Goal: Information Seeking & Learning: Learn about a topic

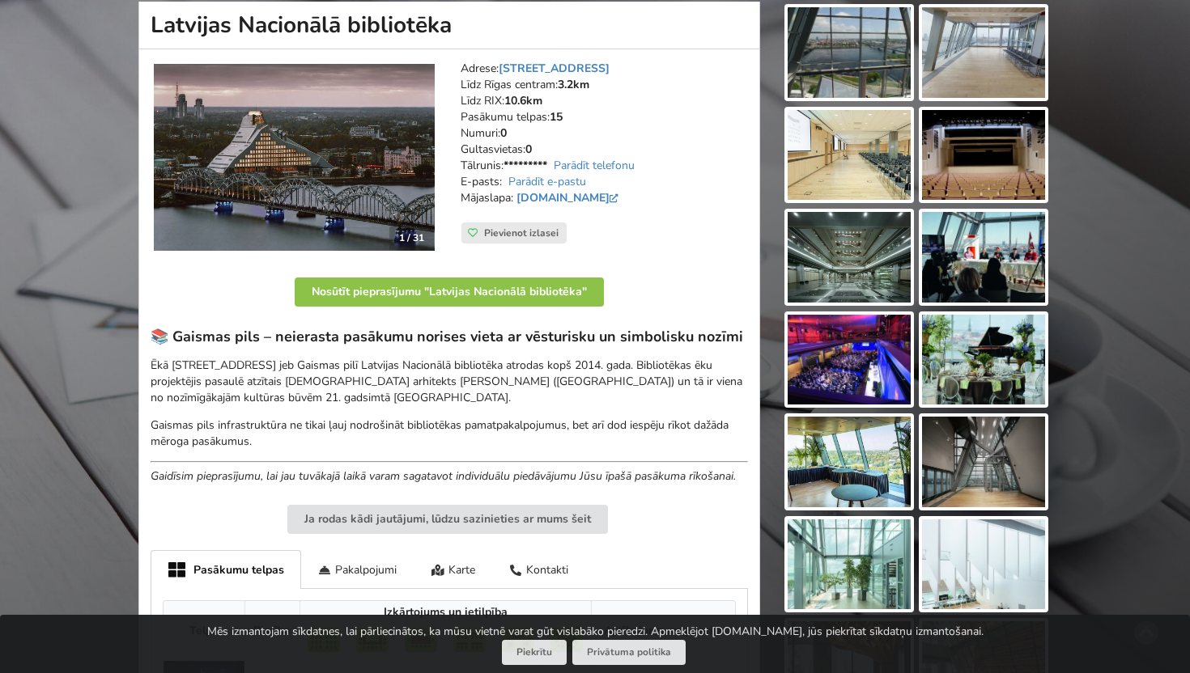
scroll to position [190, 0]
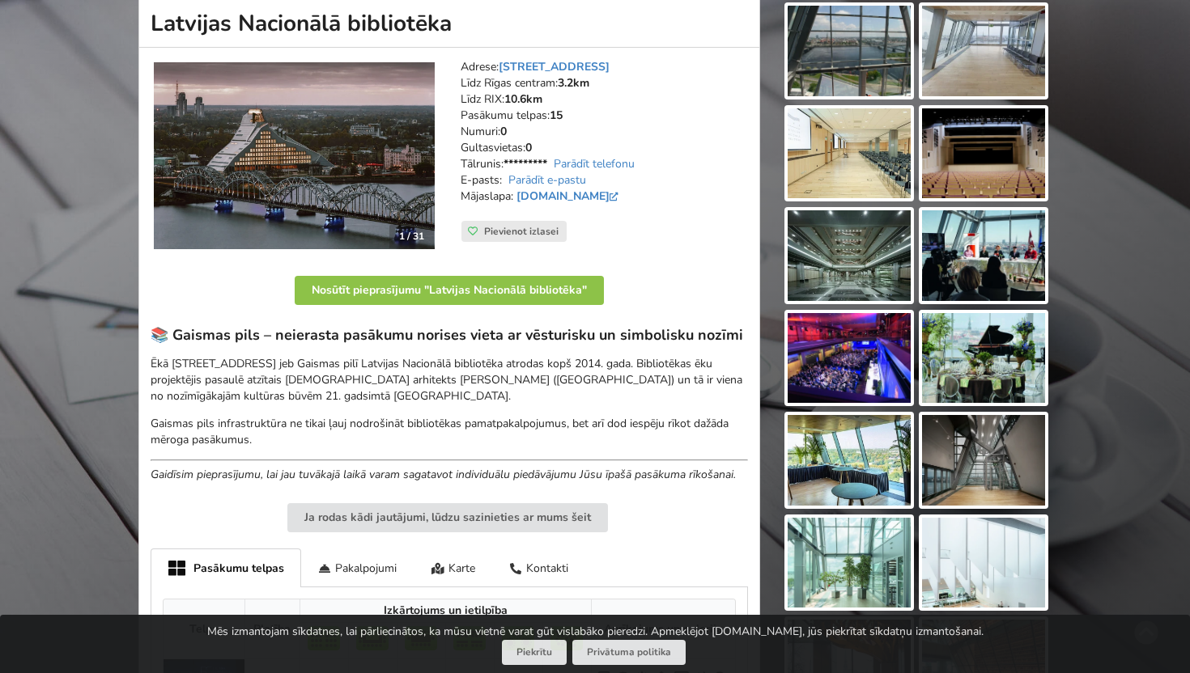
click at [402, 193] on img at bounding box center [294, 156] width 281 height 188
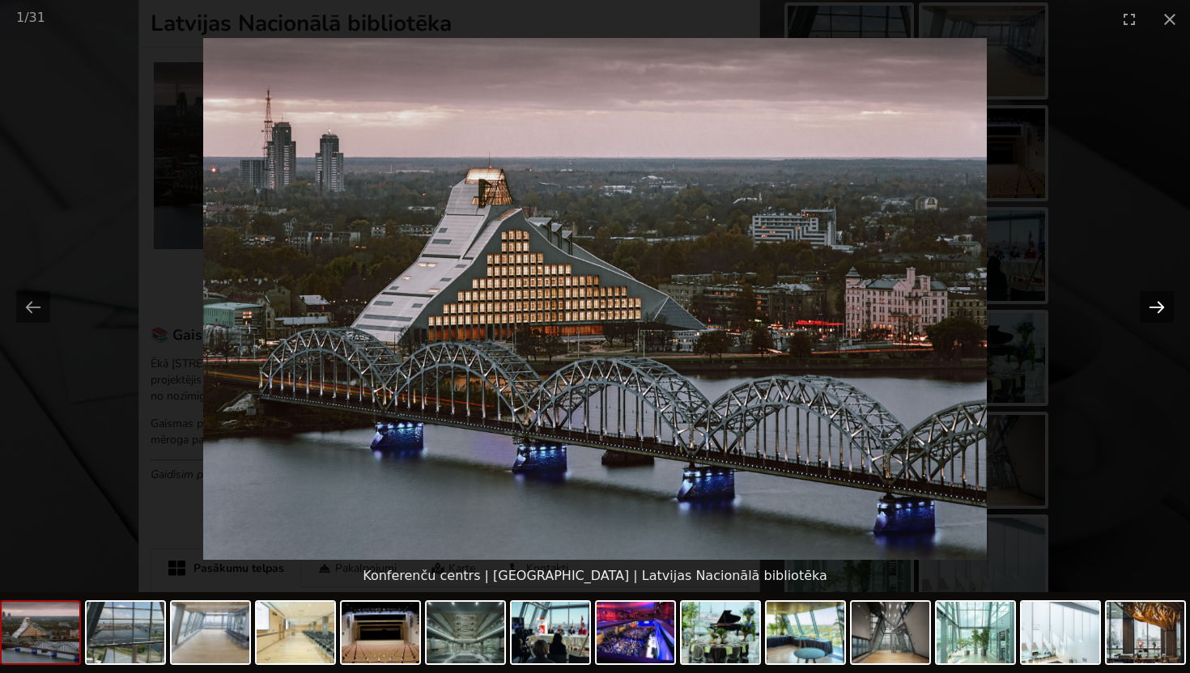
click at [1152, 300] on button "Next slide" at bounding box center [1156, 307] width 34 height 32
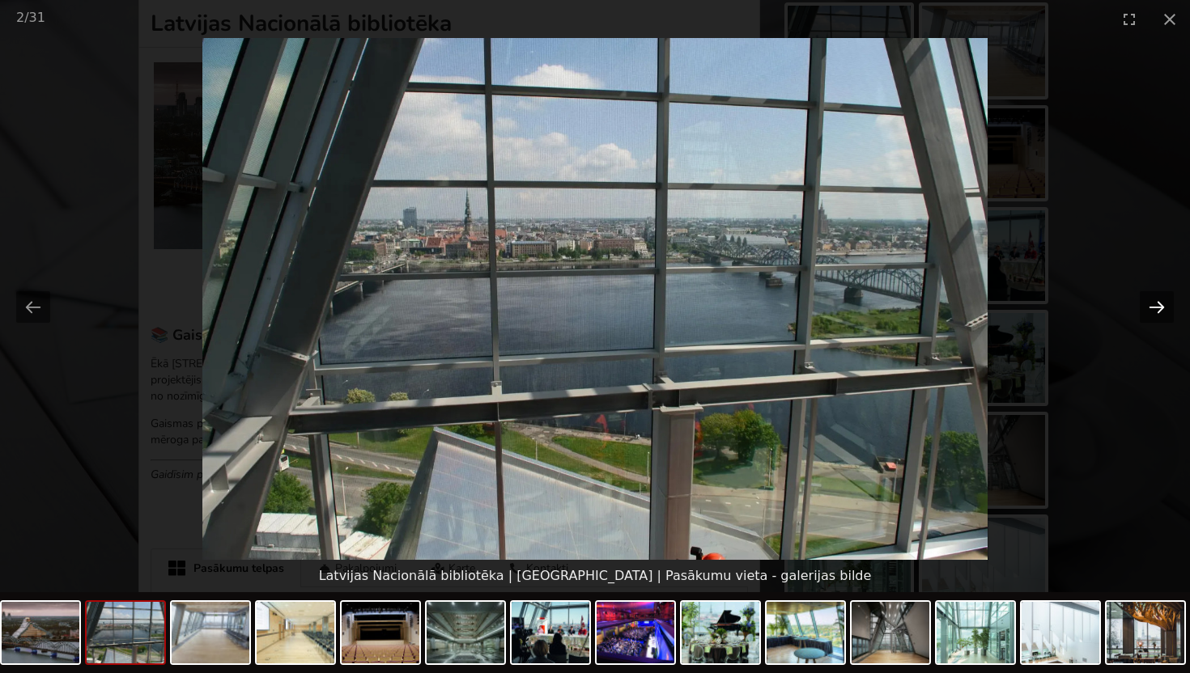
click at [1152, 300] on button "Next slide" at bounding box center [1156, 307] width 34 height 32
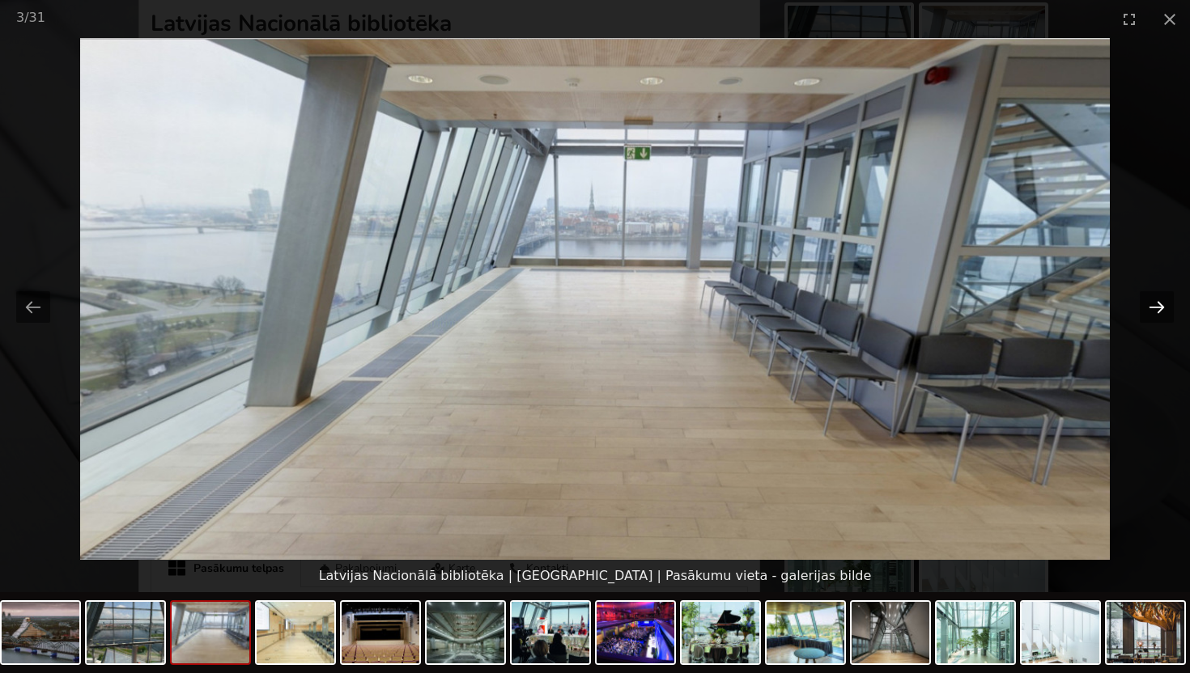
click at [1152, 300] on button "Next slide" at bounding box center [1156, 307] width 34 height 32
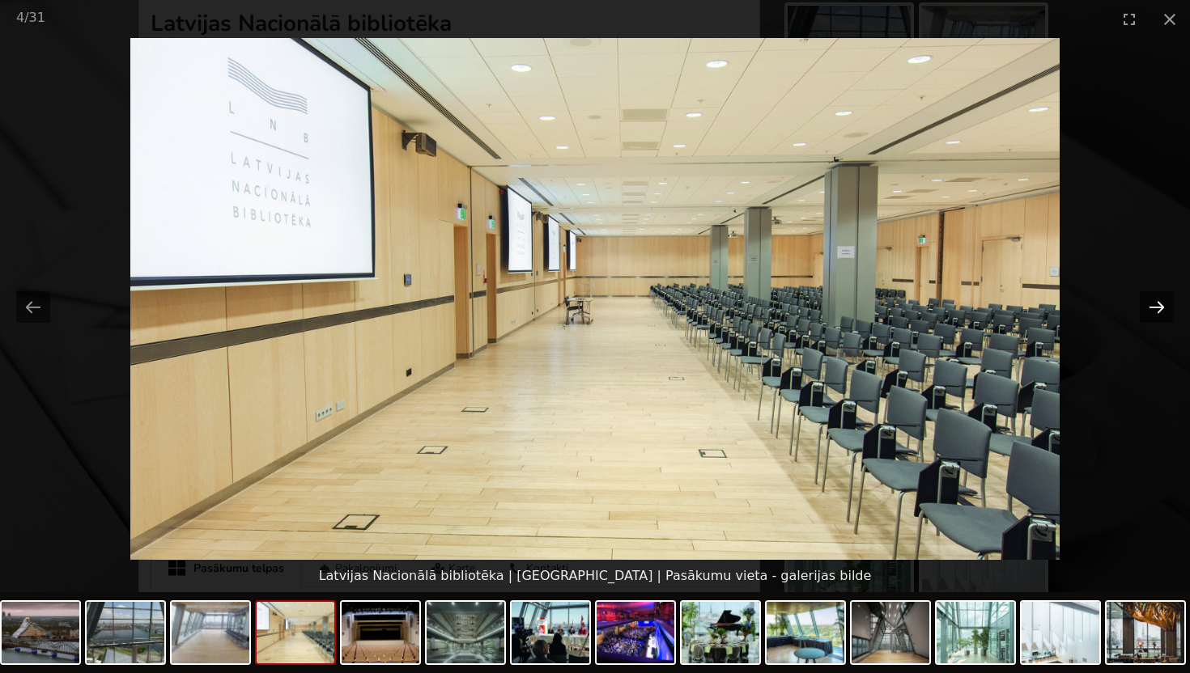
click at [1152, 300] on button "Next slide" at bounding box center [1156, 307] width 34 height 32
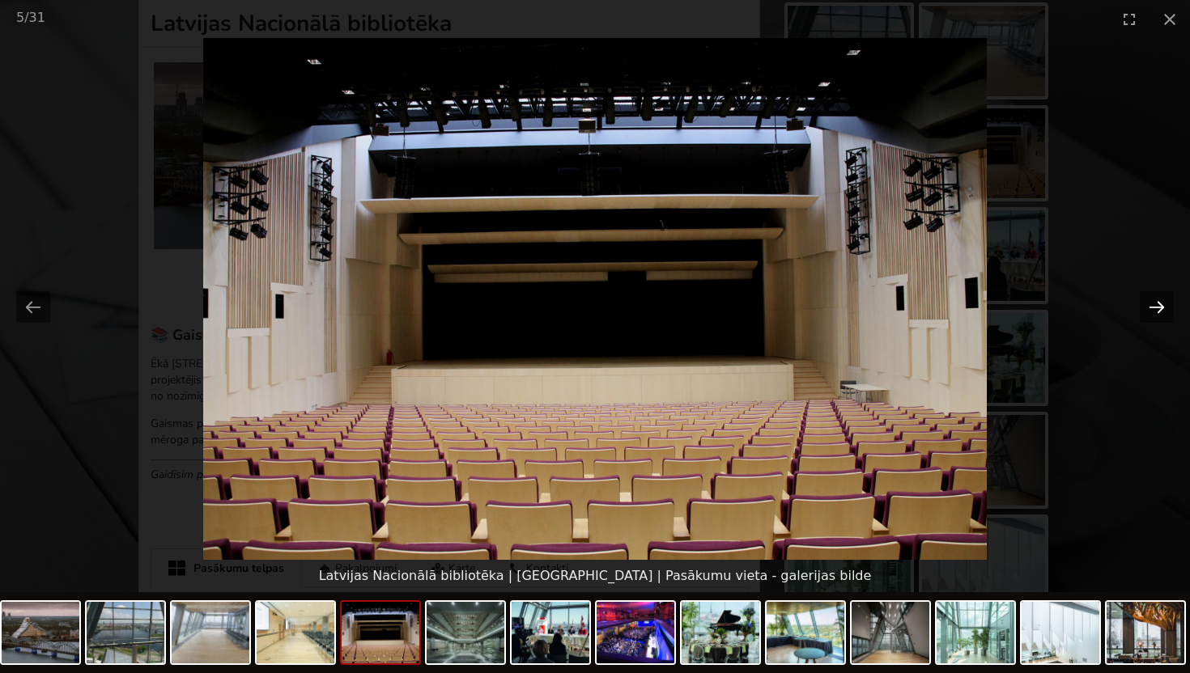
click at [1152, 300] on button "Next slide" at bounding box center [1156, 307] width 34 height 32
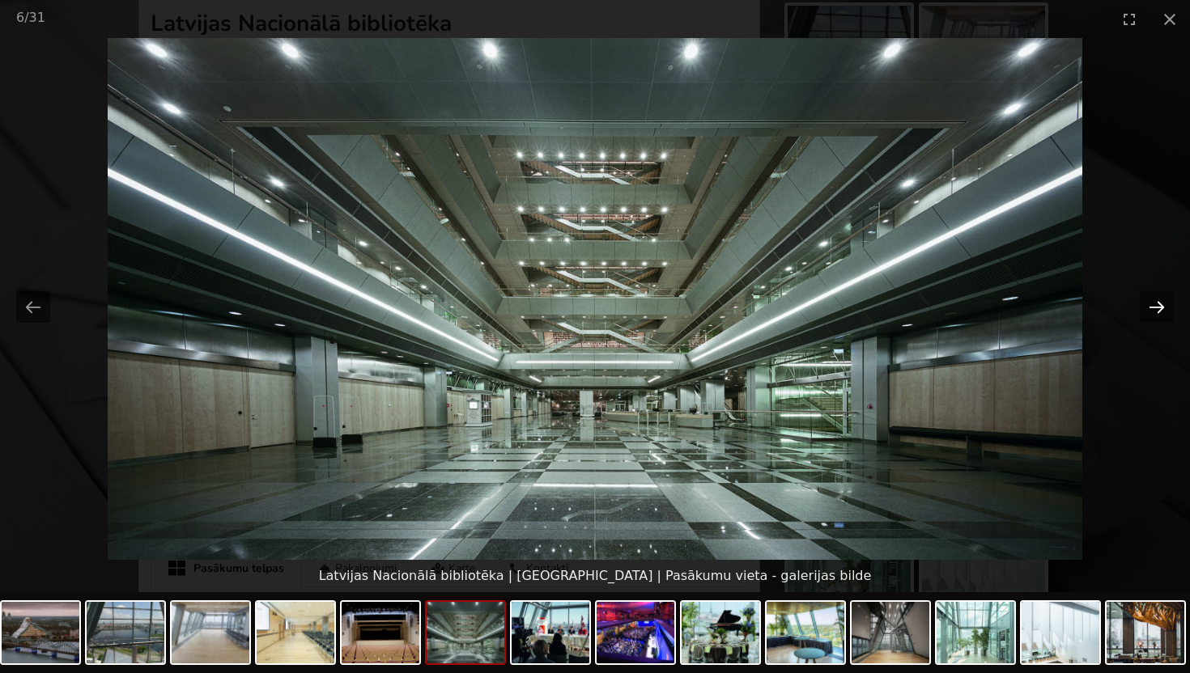
click at [1152, 300] on button "Next slide" at bounding box center [1156, 307] width 34 height 32
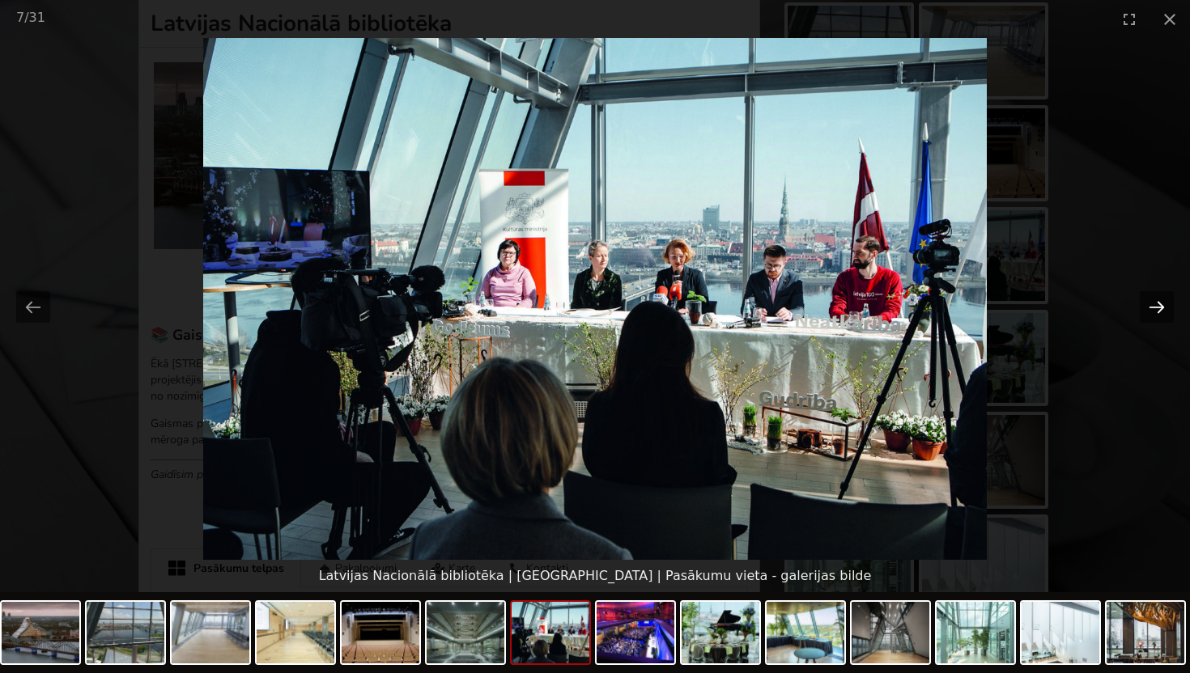
click at [1152, 300] on button "Next slide" at bounding box center [1156, 307] width 34 height 32
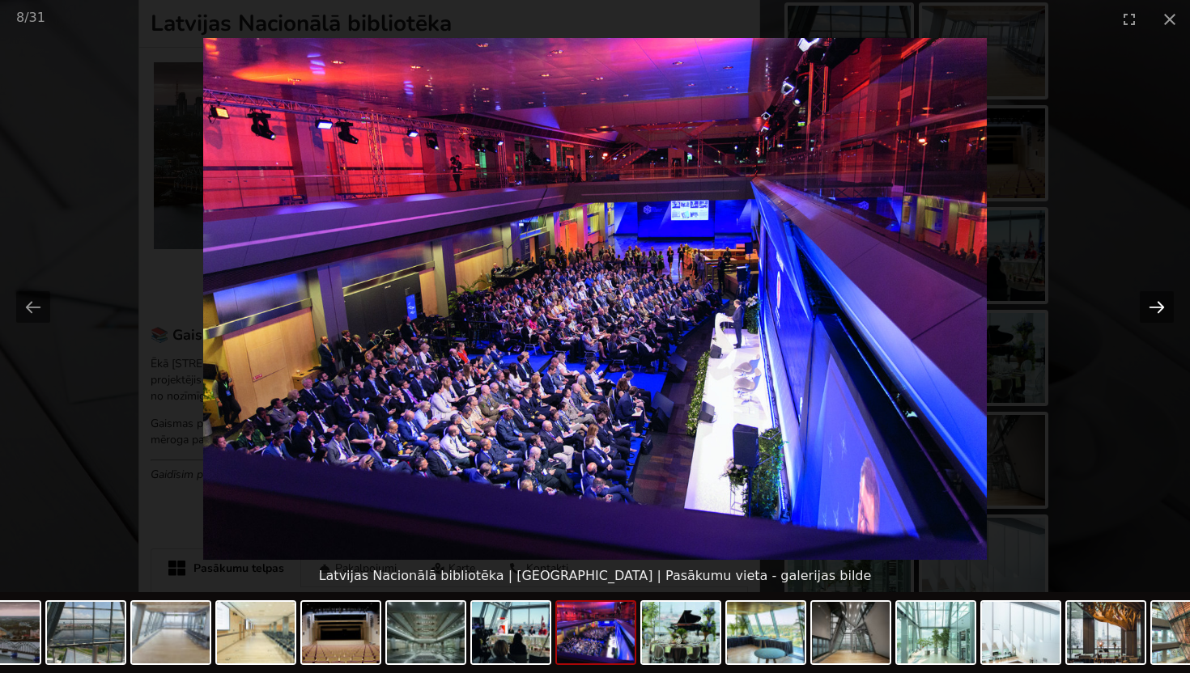
click at [1152, 300] on button "Next slide" at bounding box center [1156, 307] width 34 height 32
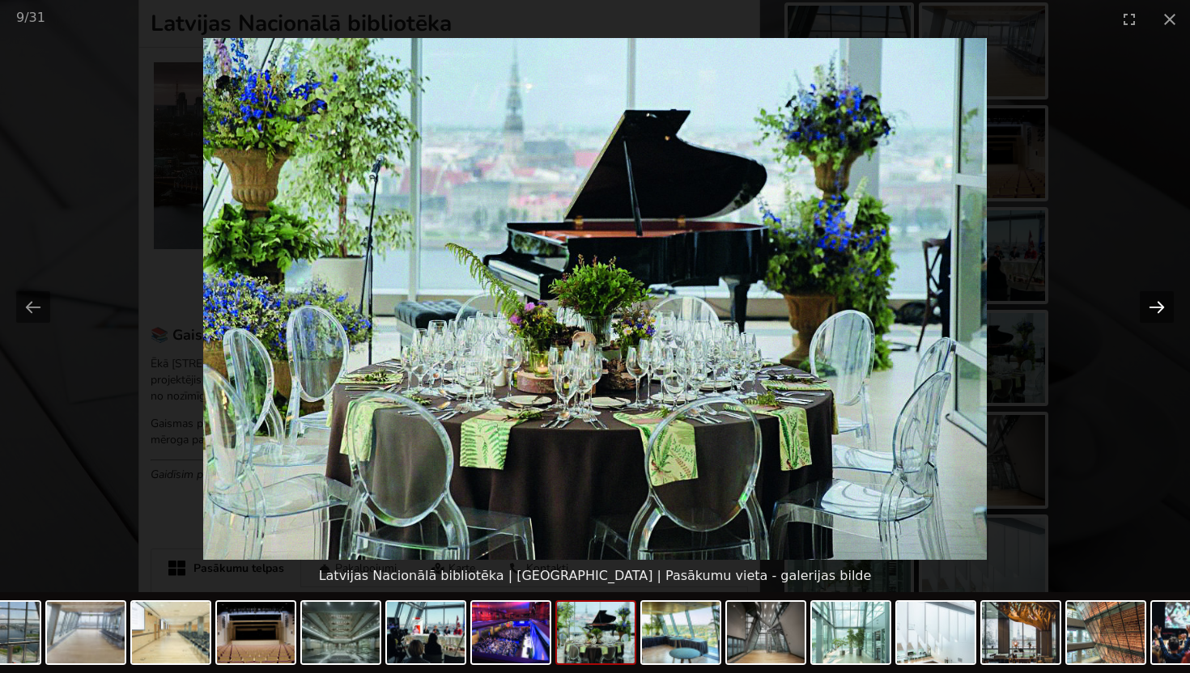
click at [1152, 300] on button "Next slide" at bounding box center [1156, 307] width 34 height 32
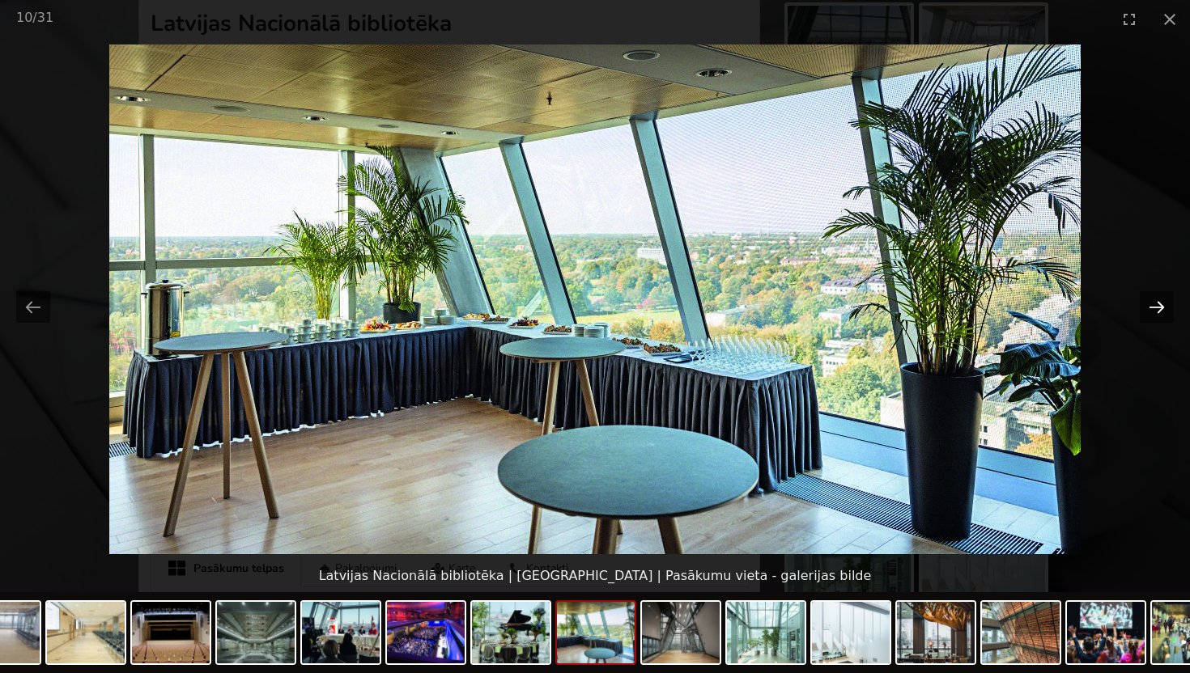
click at [1152, 300] on button "Next slide" at bounding box center [1156, 307] width 34 height 32
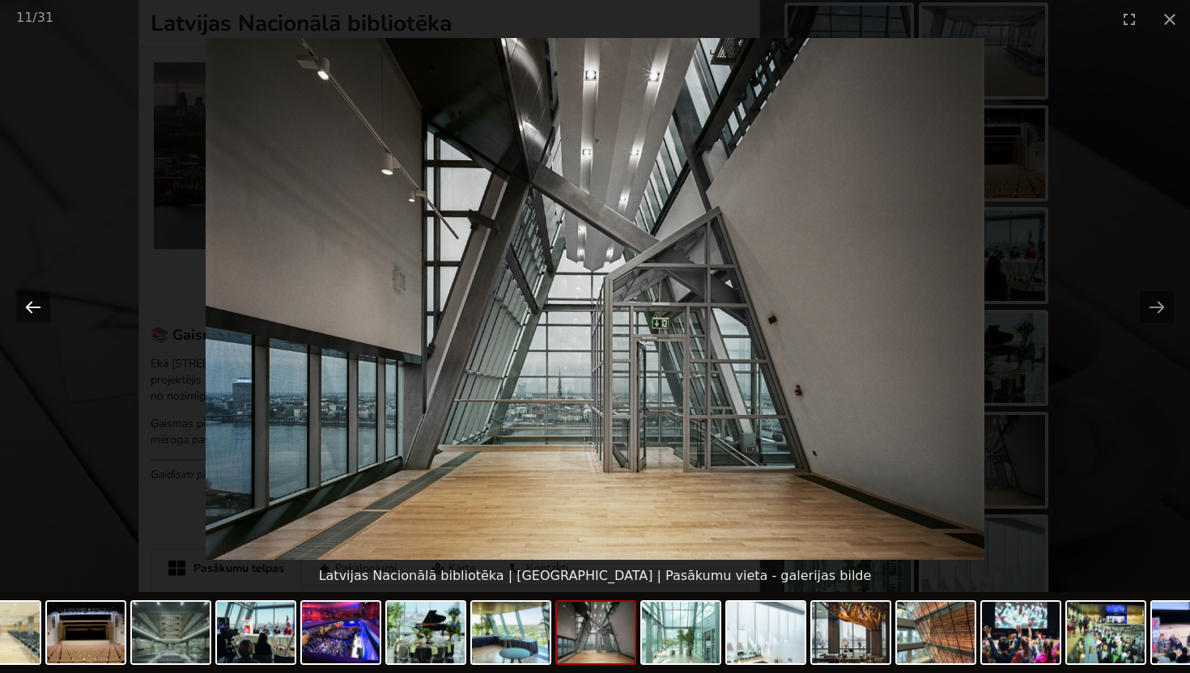
click at [36, 311] on button "Previous slide" at bounding box center [33, 307] width 34 height 32
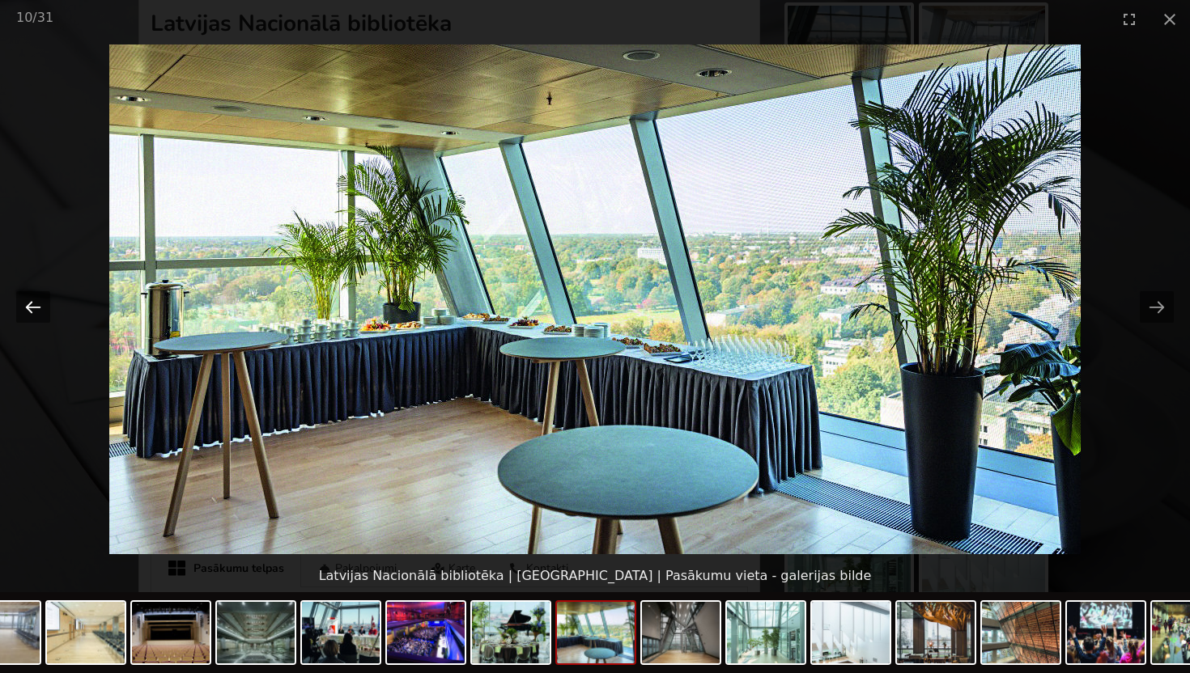
click at [36, 311] on button "Previous slide" at bounding box center [33, 307] width 34 height 32
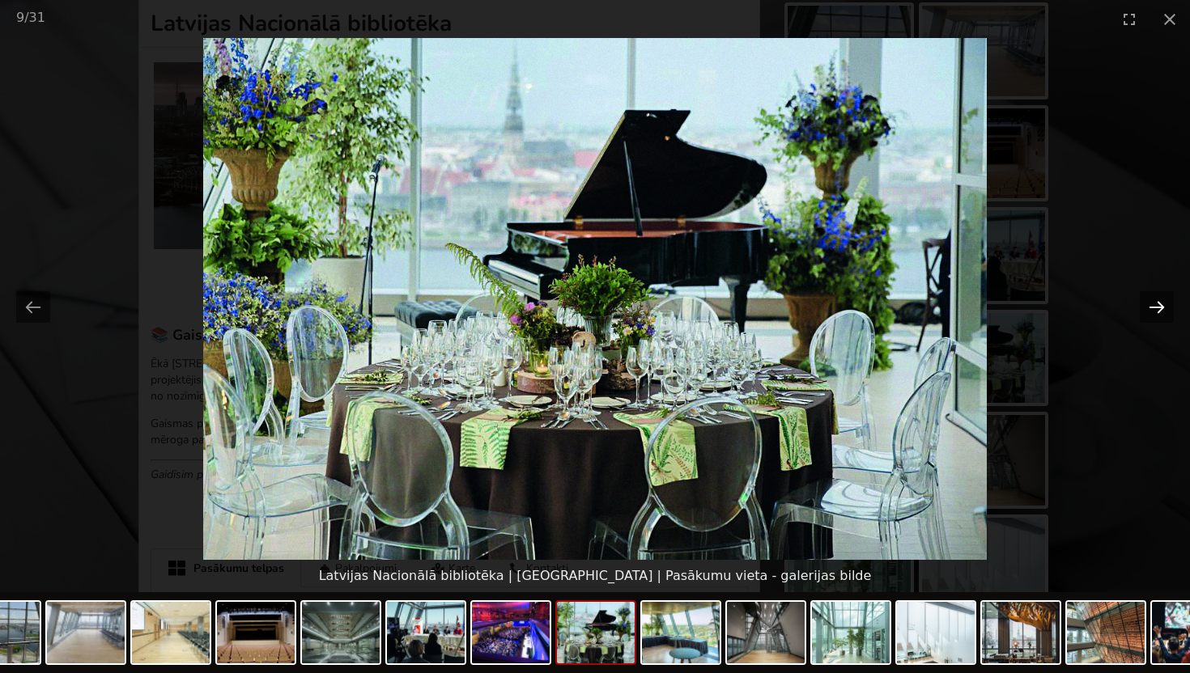
click at [1156, 311] on button "Next slide" at bounding box center [1156, 307] width 34 height 32
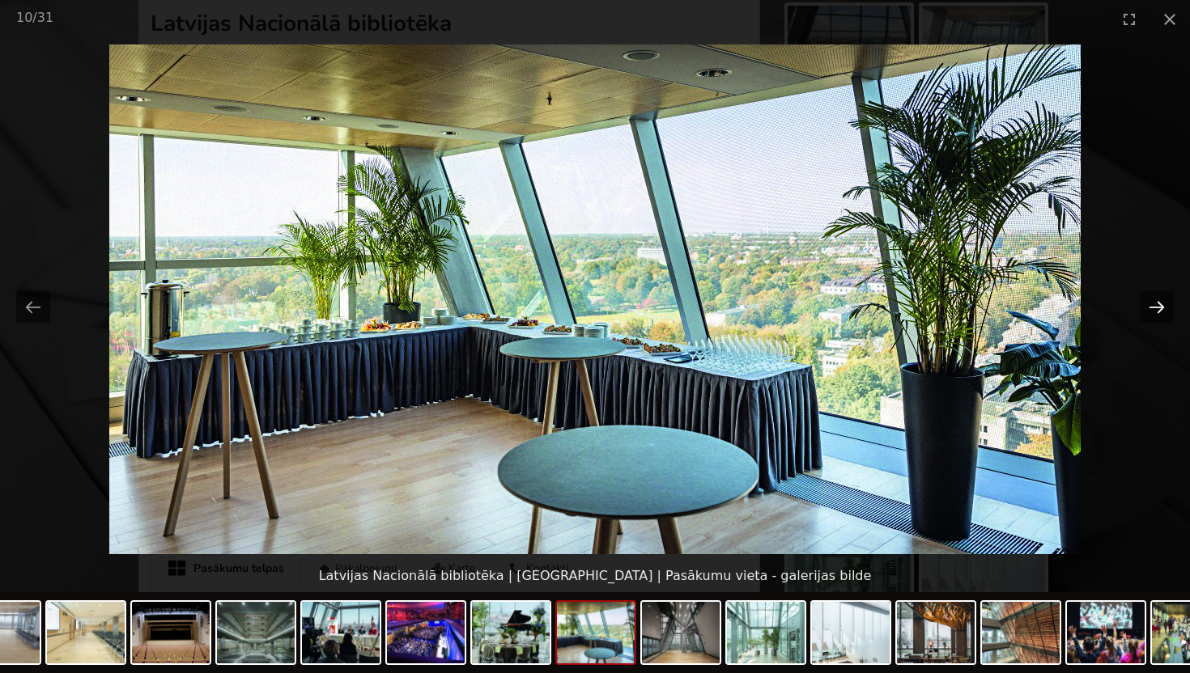
click at [1156, 311] on button "Next slide" at bounding box center [1156, 307] width 34 height 32
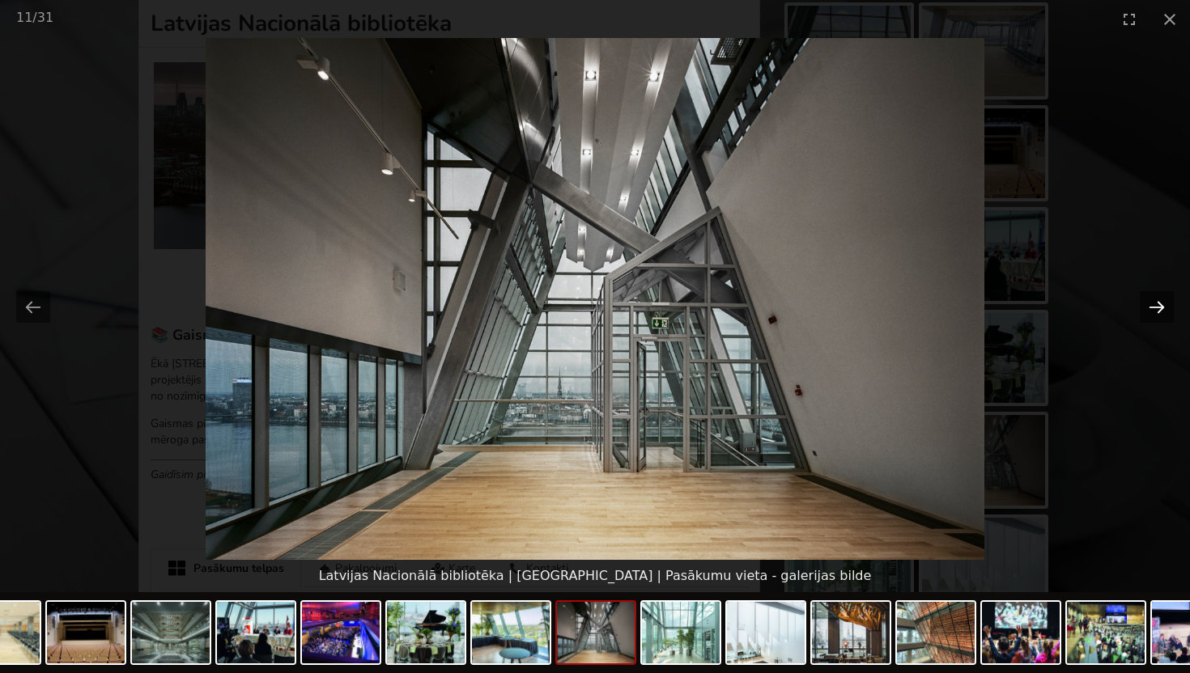
click at [1156, 307] on button "Next slide" at bounding box center [1156, 307] width 34 height 32
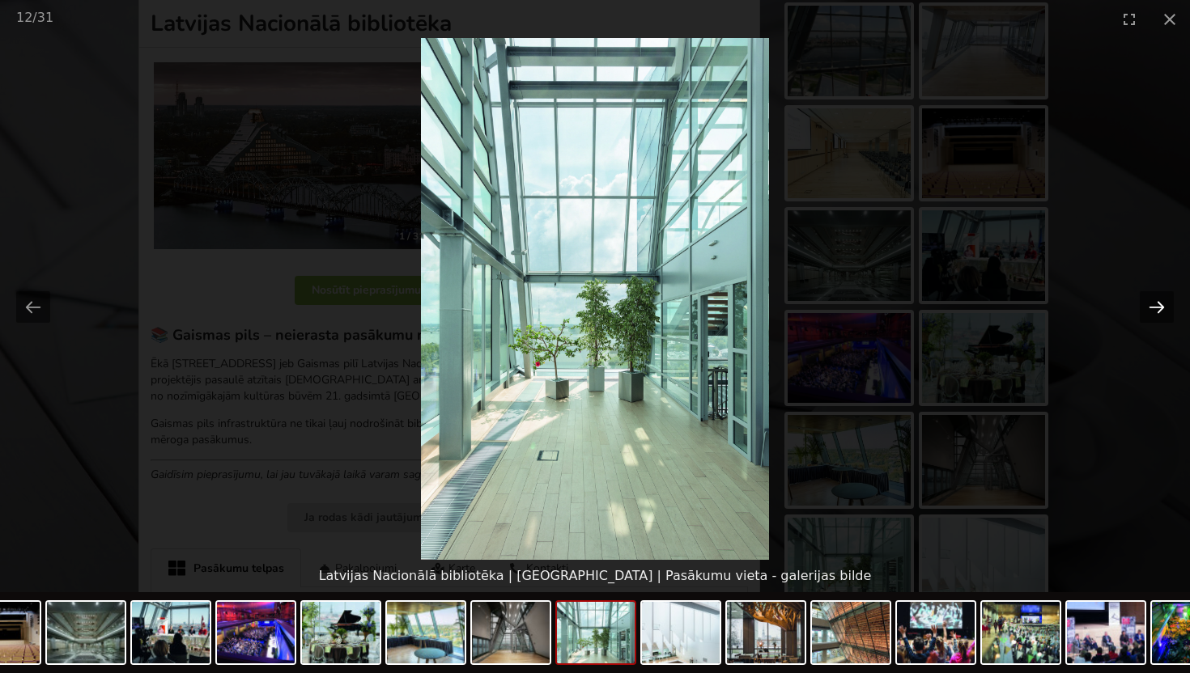
click at [1156, 307] on button "Next slide" at bounding box center [1156, 307] width 34 height 32
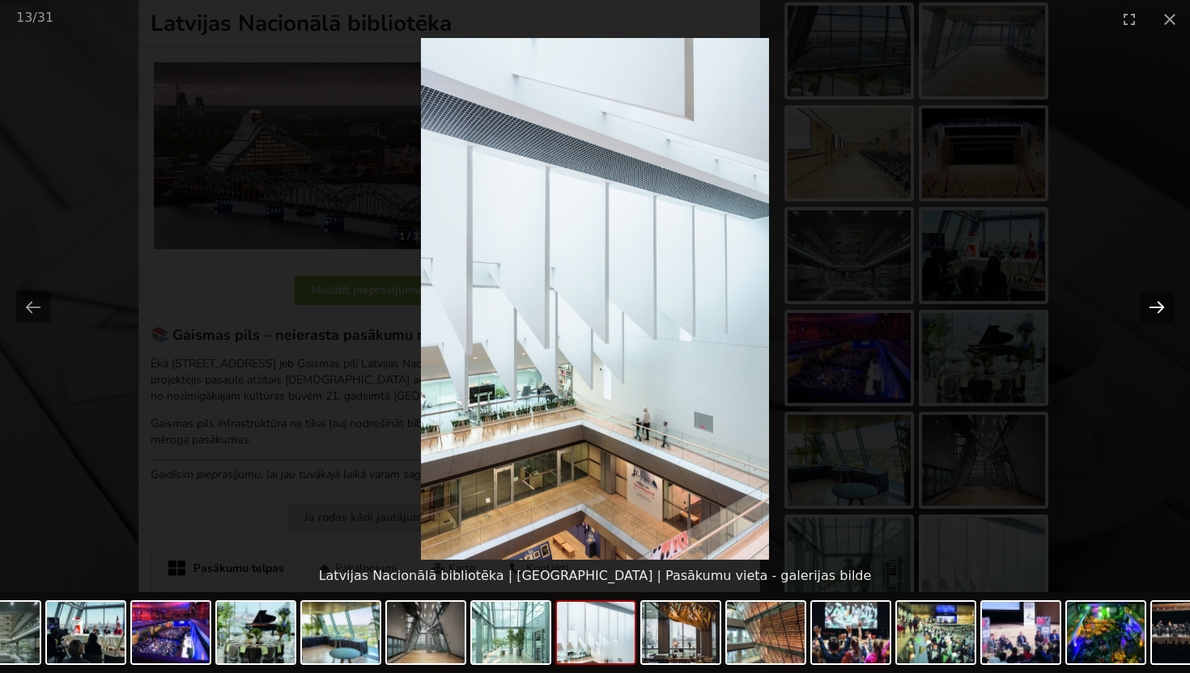
click at [1156, 307] on button "Next slide" at bounding box center [1156, 307] width 34 height 32
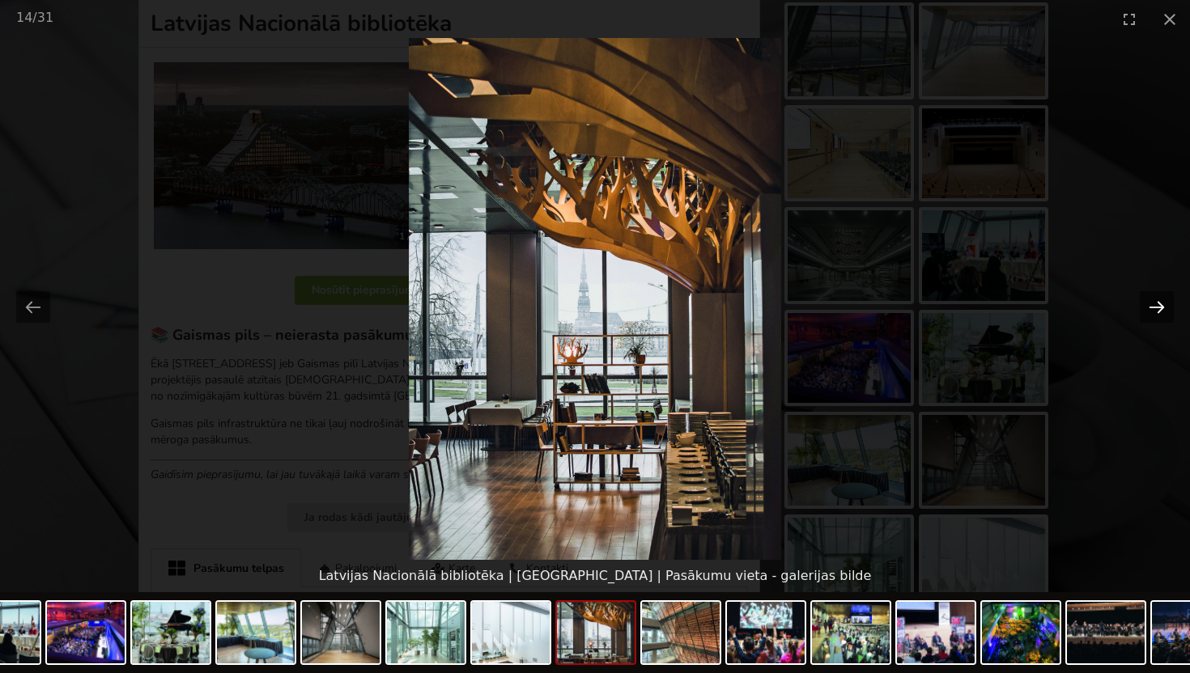
click at [1156, 307] on button "Next slide" at bounding box center [1156, 307] width 34 height 32
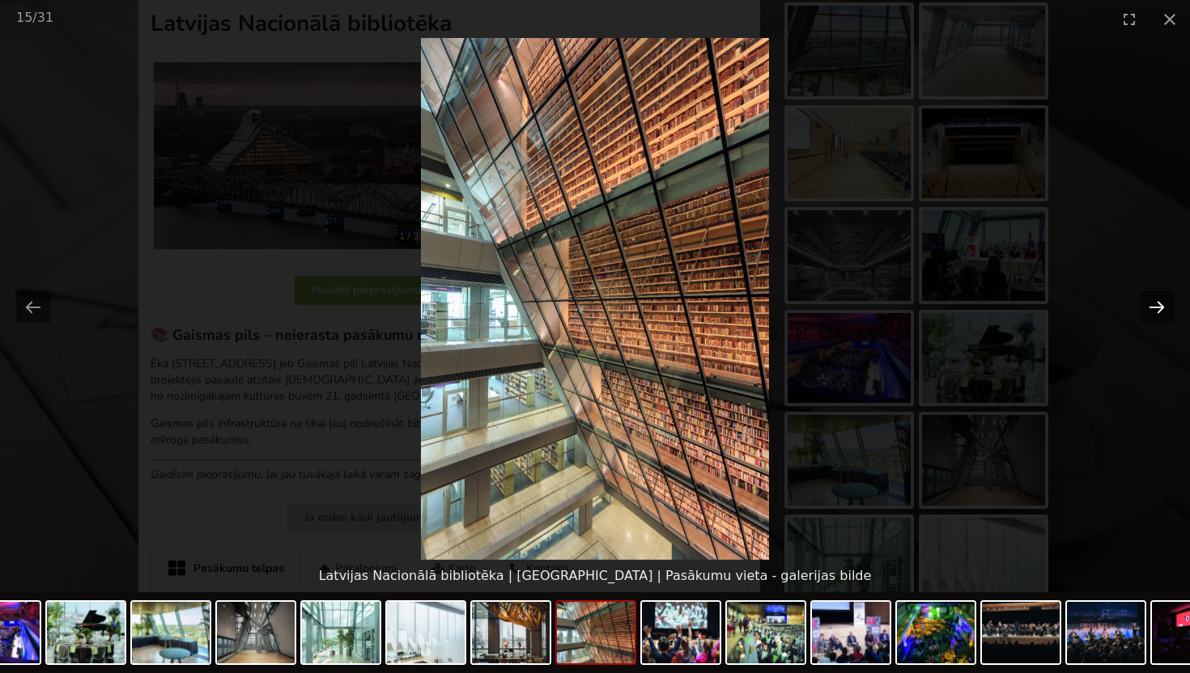
click at [1156, 307] on button "Next slide" at bounding box center [1156, 307] width 34 height 32
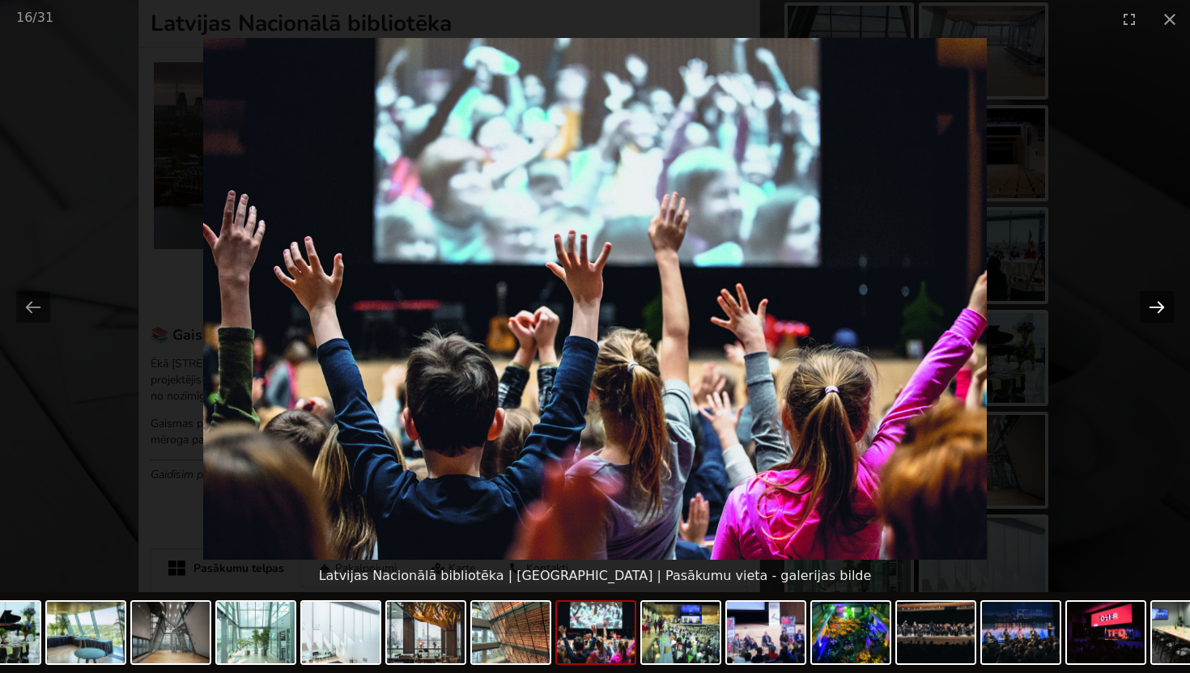
click at [1156, 307] on button "Next slide" at bounding box center [1156, 307] width 34 height 32
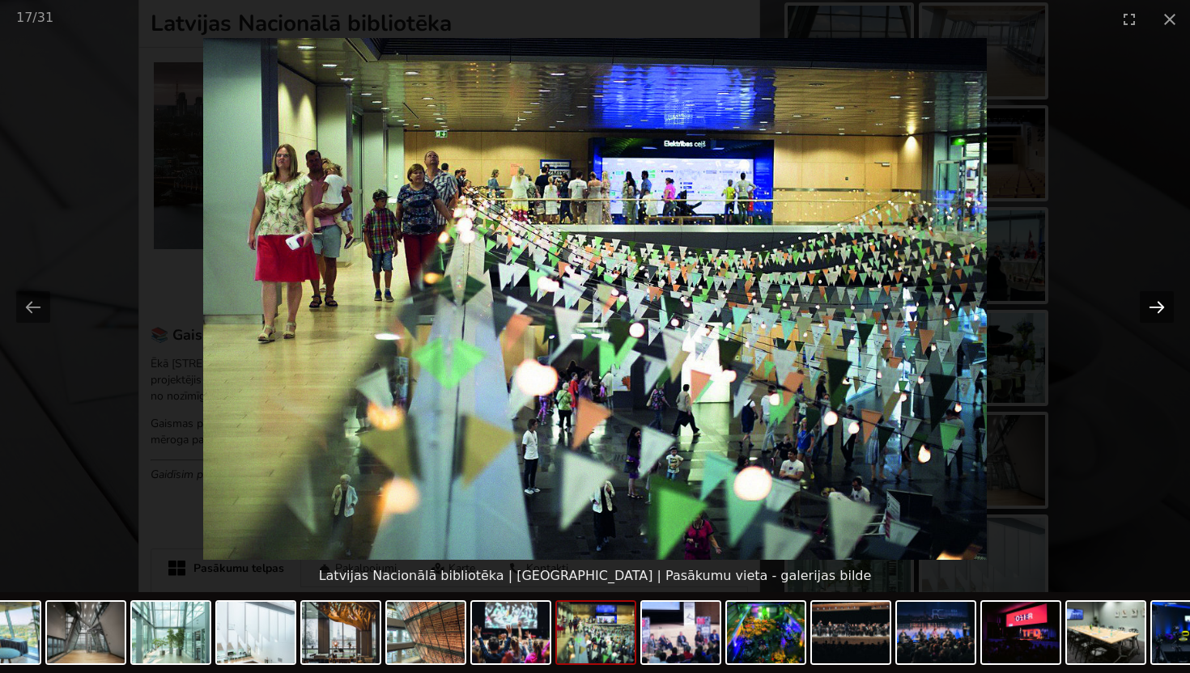
click at [1156, 307] on button "Next slide" at bounding box center [1156, 307] width 34 height 32
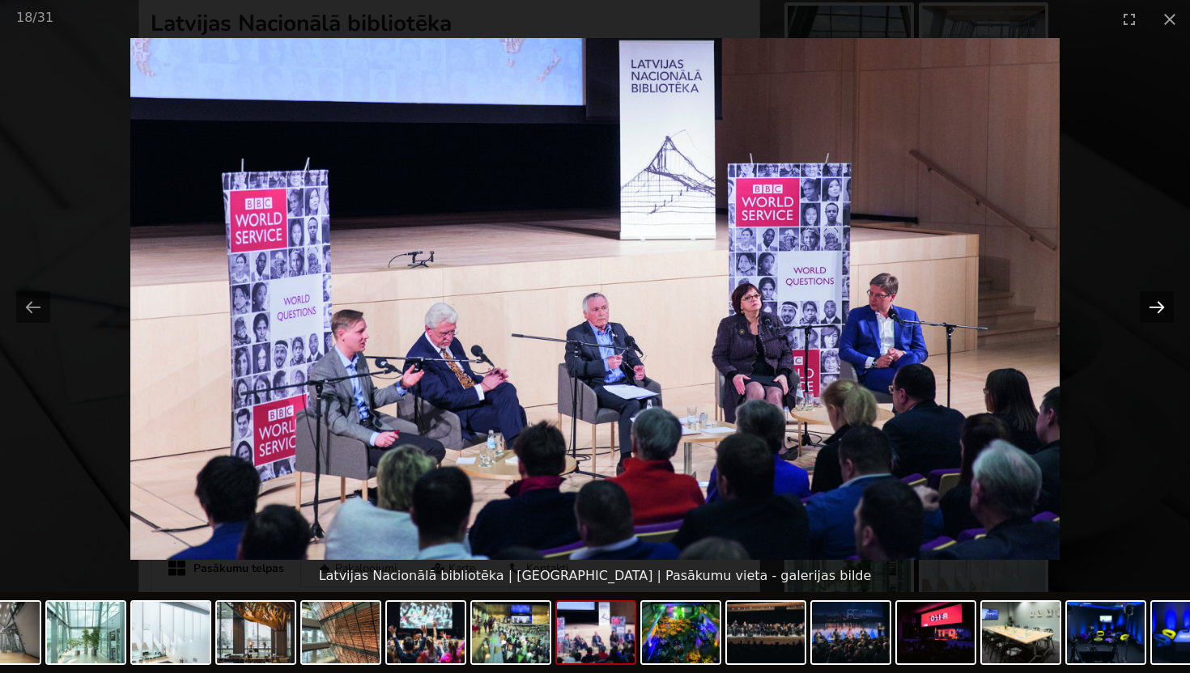
click at [1156, 307] on button "Next slide" at bounding box center [1156, 307] width 34 height 32
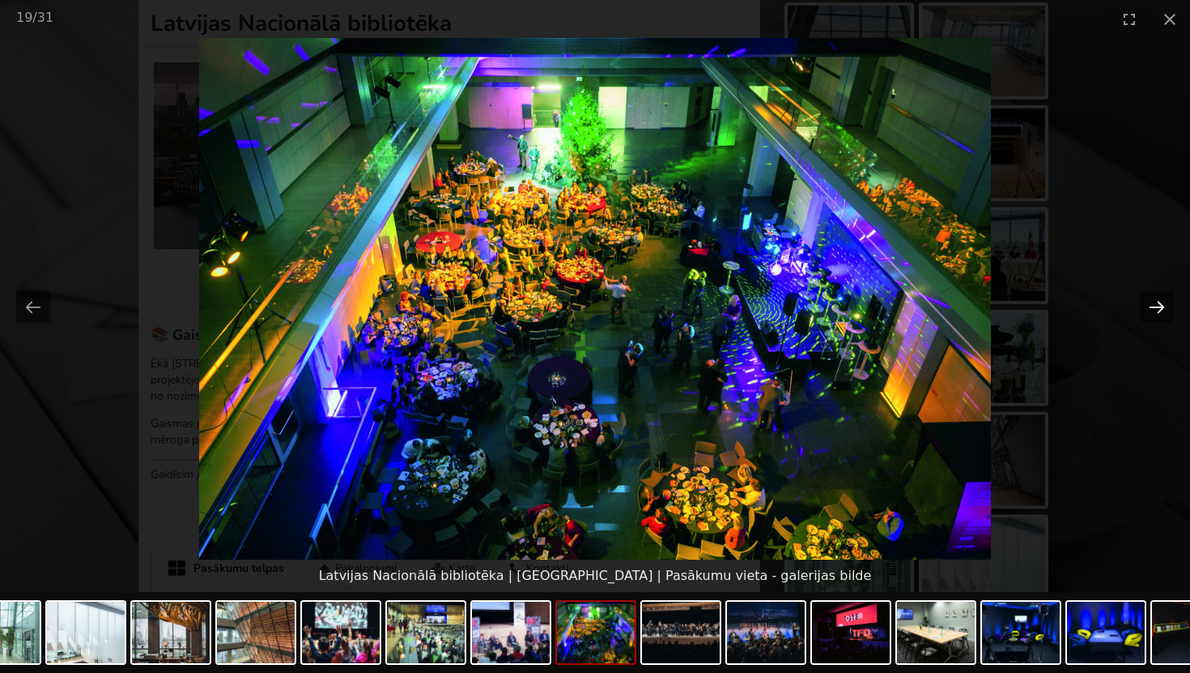
click at [1156, 307] on button "Next slide" at bounding box center [1156, 307] width 34 height 32
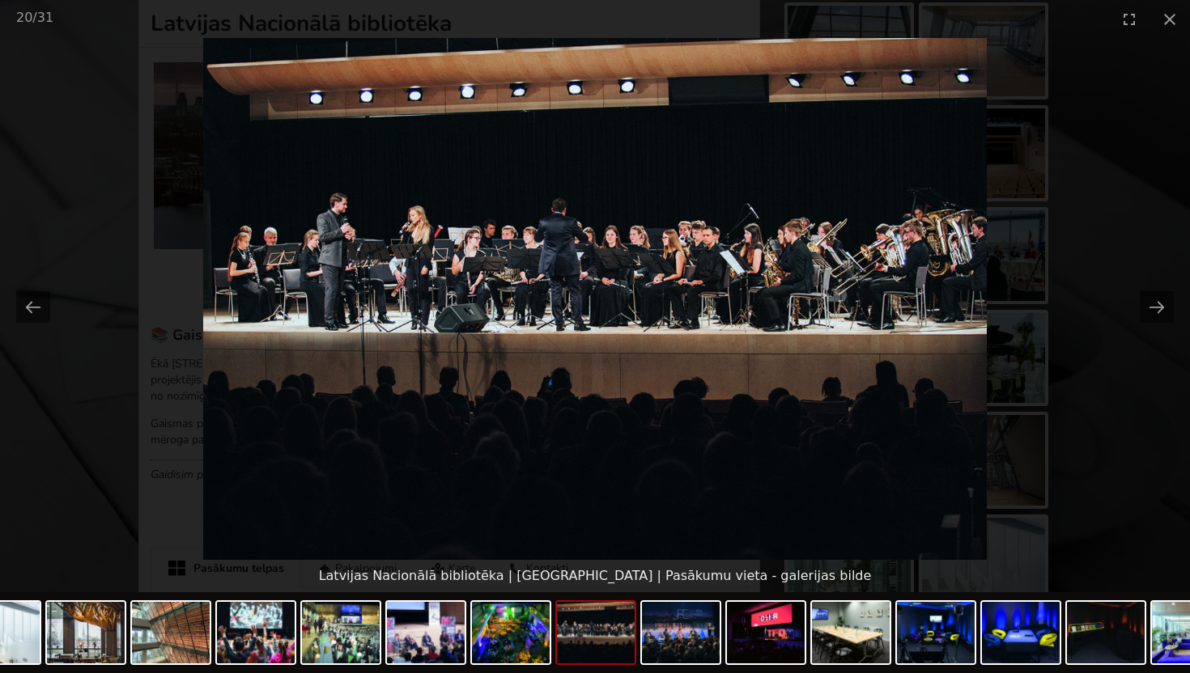
click at [1084, 262] on picture at bounding box center [595, 299] width 1190 height 522
click at [1166, 23] on button "Close gallery" at bounding box center [1169, 19] width 40 height 38
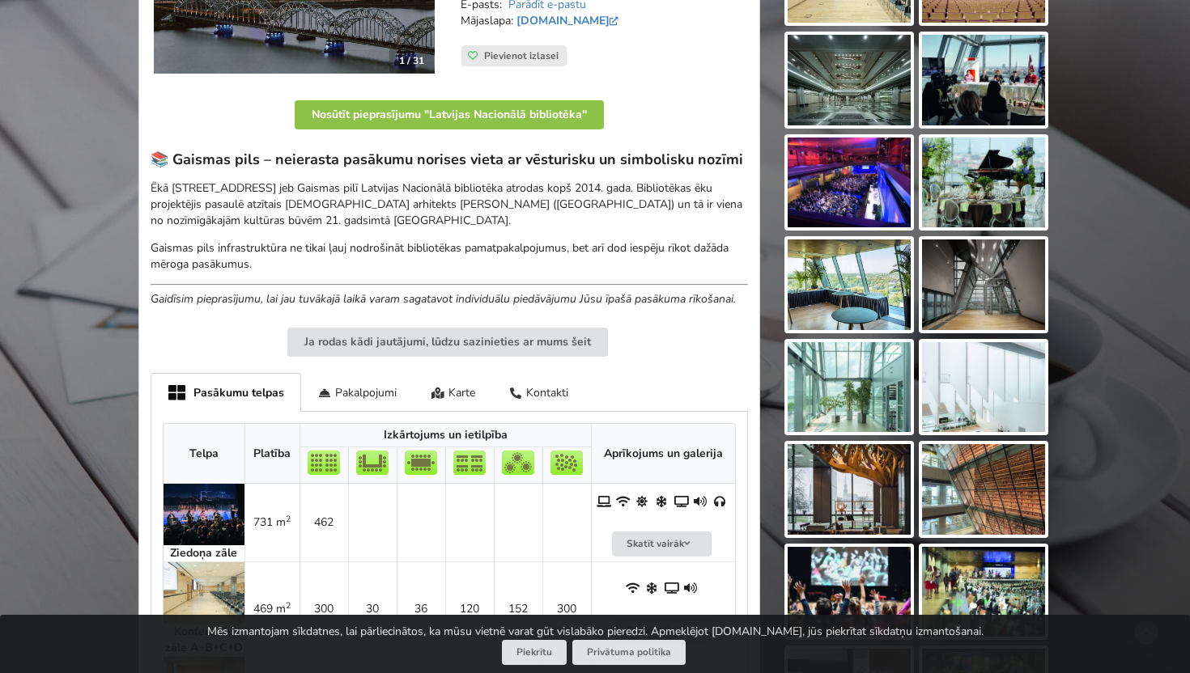
scroll to position [348, 0]
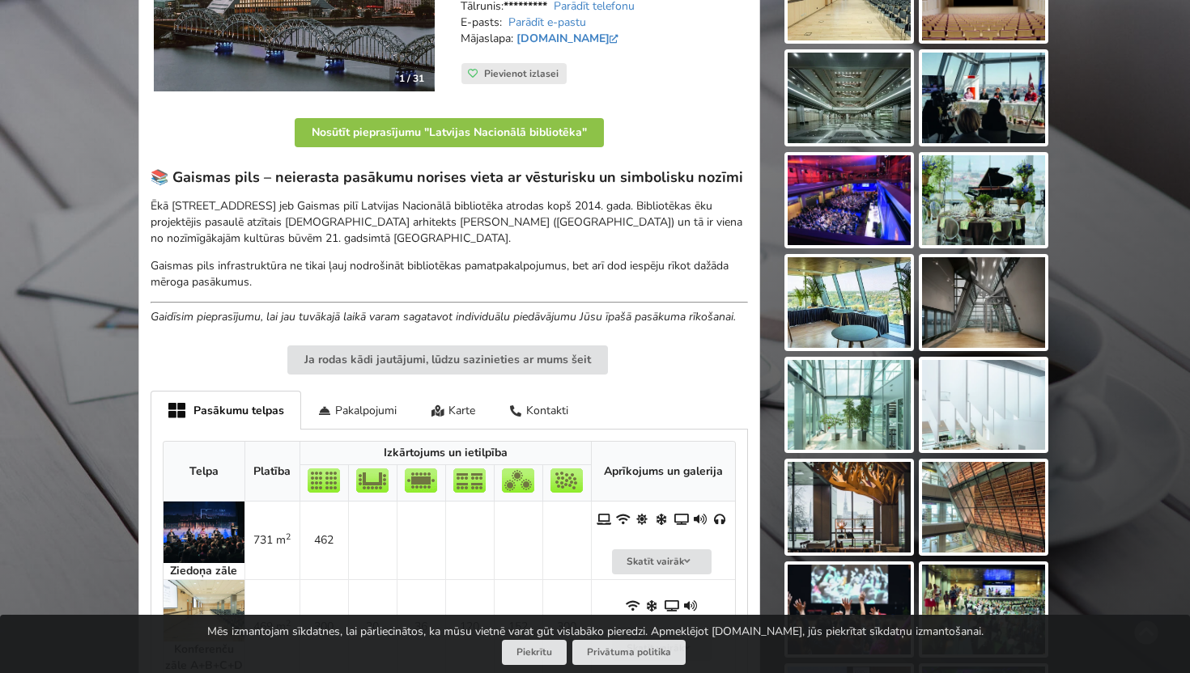
click at [201, 546] on img at bounding box center [203, 532] width 81 height 61
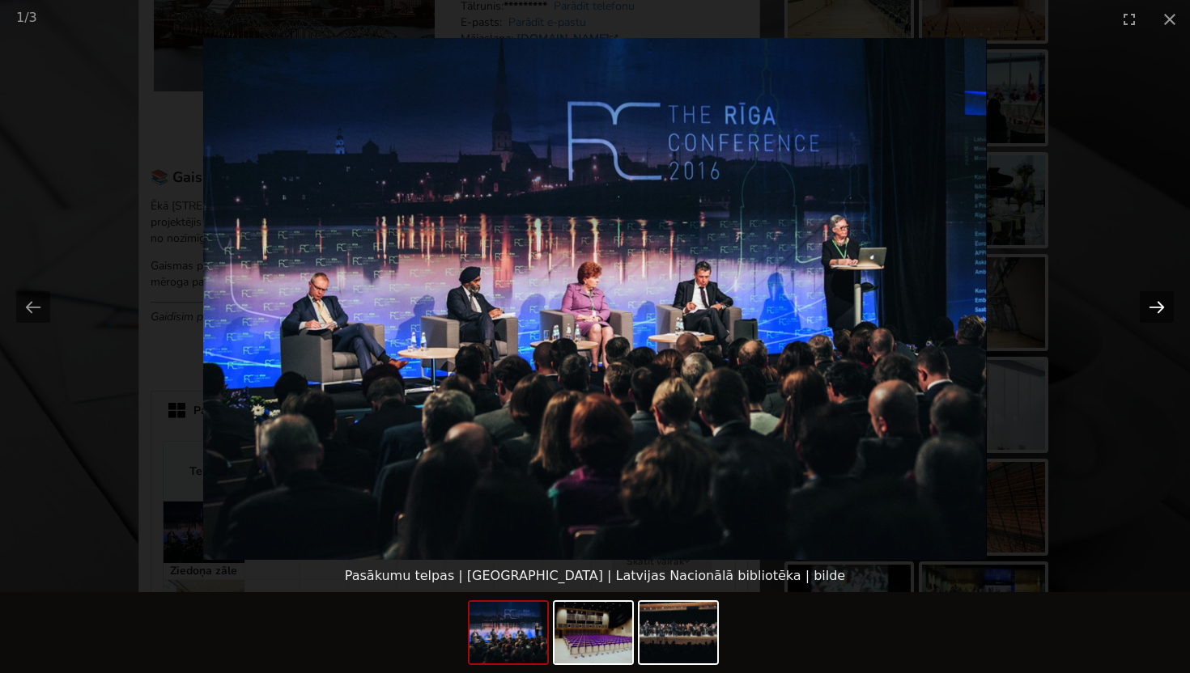
click at [1166, 307] on button "Next slide" at bounding box center [1156, 307] width 34 height 32
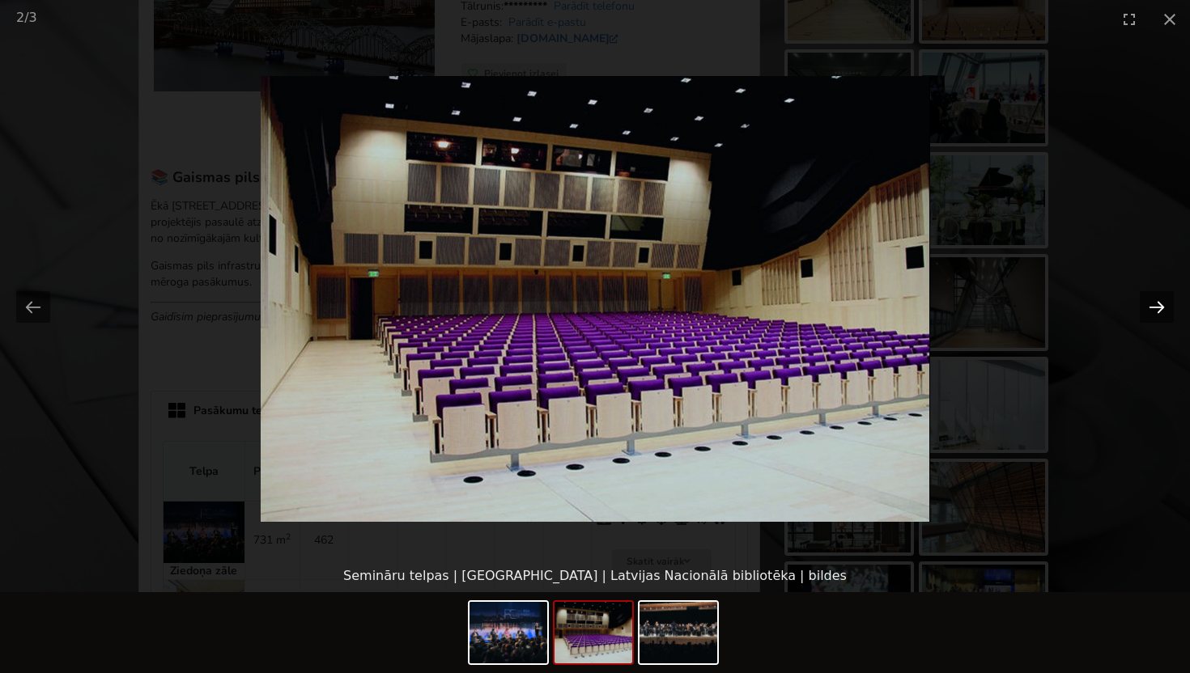
click at [1164, 309] on button "Next slide" at bounding box center [1156, 307] width 34 height 32
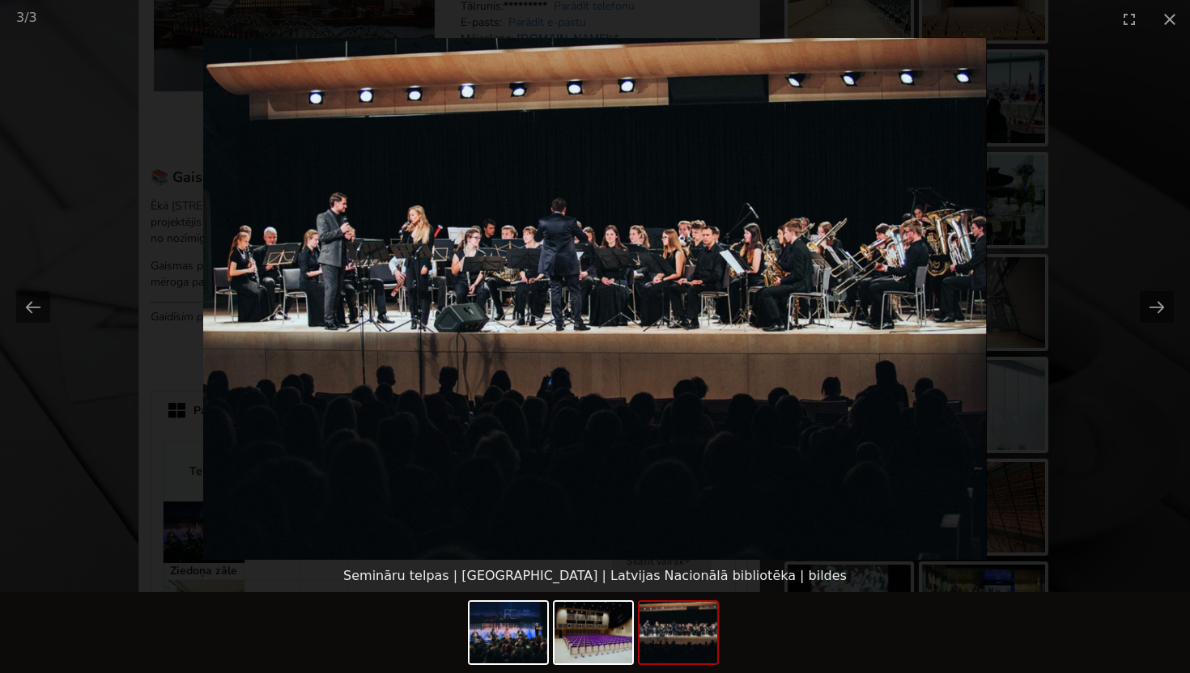
click at [1079, 237] on picture at bounding box center [595, 299] width 1190 height 522
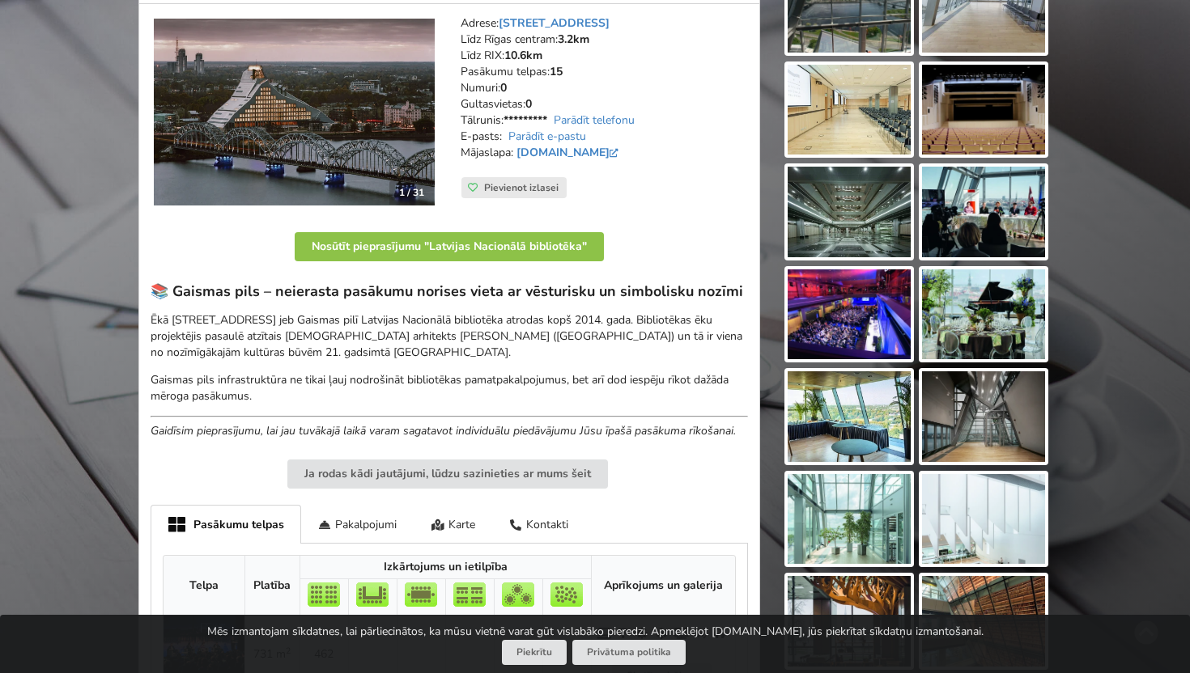
scroll to position [44, 0]
